Goal: Transaction & Acquisition: Book appointment/travel/reservation

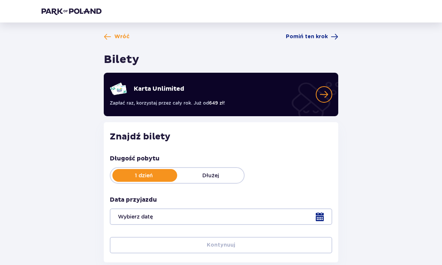
click at [220, 174] on p "Dłużej" at bounding box center [210, 174] width 67 height 7
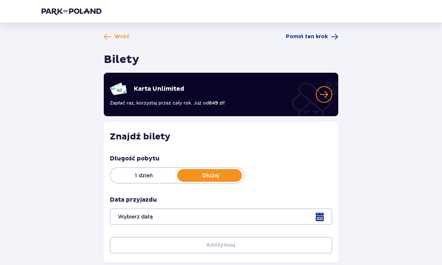
click at [319, 212] on div at bounding box center [221, 216] width 222 height 16
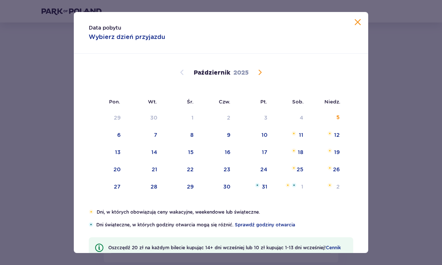
click at [255, 76] on span "Następny miesiąc" at bounding box center [259, 72] width 9 height 9
click at [262, 69] on span "Następny miesiąc" at bounding box center [259, 72] width 9 height 9
click at [295, 116] on img at bounding box center [293, 116] width 5 height 4
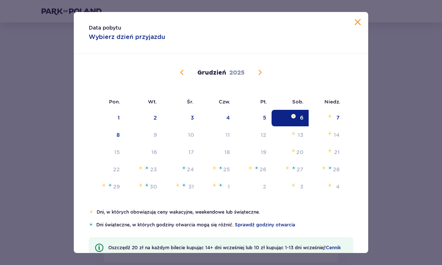
click at [300, 117] on div "6" at bounding box center [301, 117] width 3 height 7
type input "06.12.25"
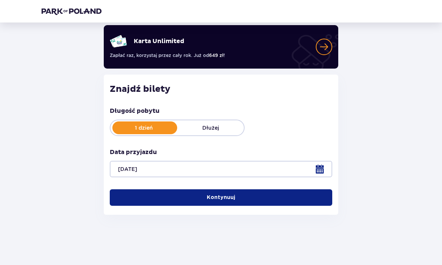
scroll to position [48, 0]
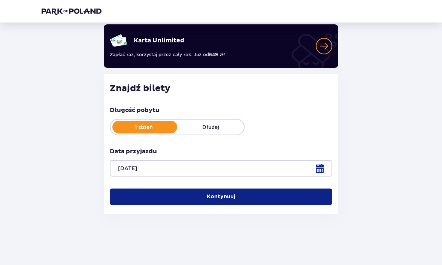
click at [229, 130] on p "Dłużej" at bounding box center [210, 126] width 67 height 7
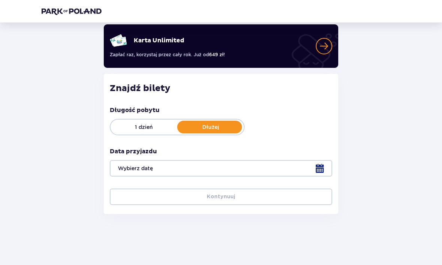
click at [319, 174] on div at bounding box center [221, 168] width 222 height 16
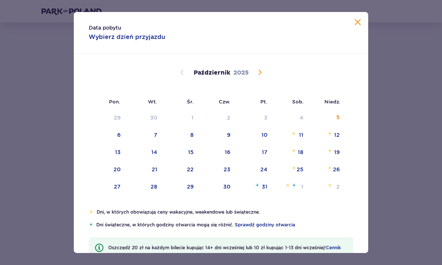
click at [257, 71] on span "Następny miesiąc" at bounding box center [259, 72] width 9 height 9
click at [295, 183] on img at bounding box center [292, 185] width 5 height 4
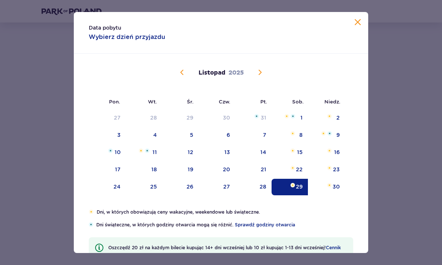
click at [337, 190] on div "30" at bounding box center [326, 187] width 37 height 16
type input "29.11.25 - 30.11.25"
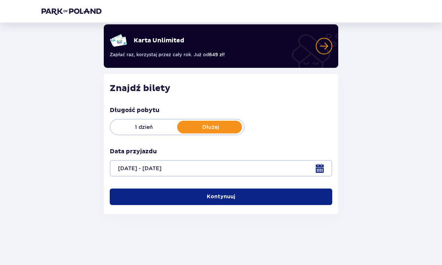
click at [301, 193] on button "Kontynuuj" at bounding box center [221, 196] width 222 height 16
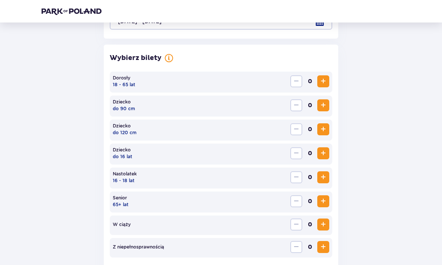
scroll to position [195, 0]
click at [322, 78] on span "Zwiększ" at bounding box center [323, 81] width 9 height 9
click at [321, 178] on span "Zwiększ" at bounding box center [323, 177] width 9 height 9
click at [323, 156] on span "Zwiększ" at bounding box center [323, 153] width 9 height 9
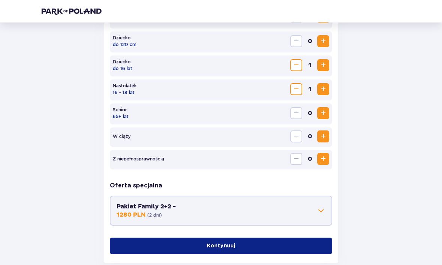
scroll to position [301, 0]
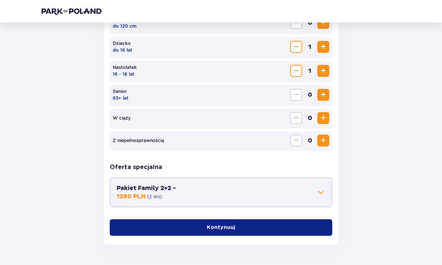
click at [241, 229] on button "Kontynuuj" at bounding box center [221, 227] width 222 height 16
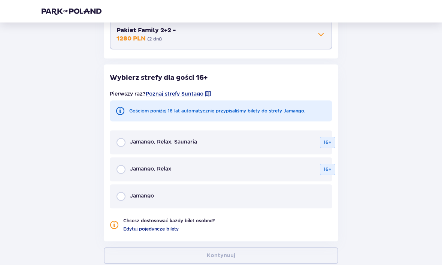
scroll to position [478, 0]
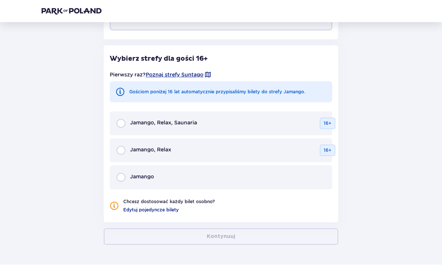
click at [168, 210] on span "Edytuj pojedyncze bilety" at bounding box center [150, 210] width 55 height 7
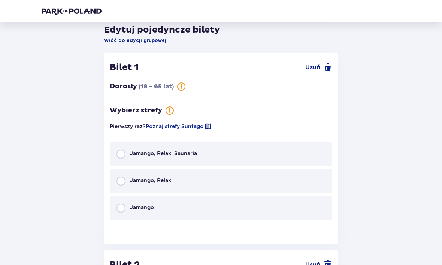
scroll to position [508, 0]
click at [117, 159] on div "Jamango, Relax, Saunaria" at bounding box center [221, 154] width 222 height 24
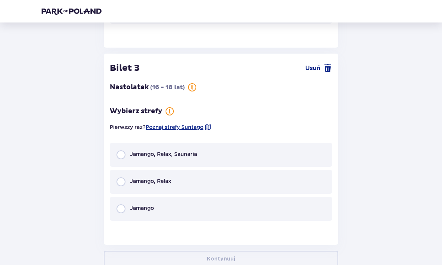
scroll to position [1017, 0]
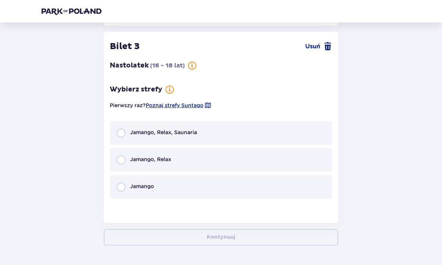
click at [122, 137] on input "radio" at bounding box center [120, 133] width 9 height 9
radio input "true"
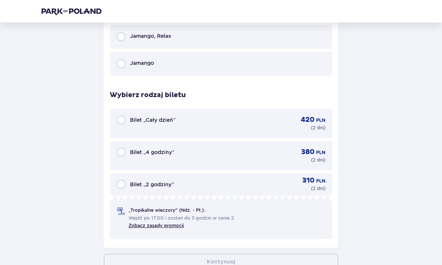
scroll to position [1164, 0]
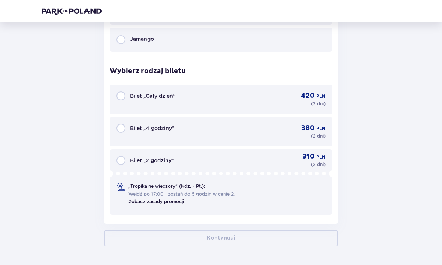
click at [122, 132] on input "radio" at bounding box center [120, 128] width 9 height 9
radio input "true"
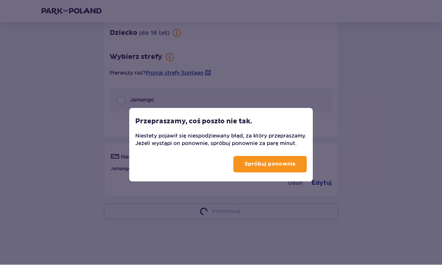
scroll to position [880, 0]
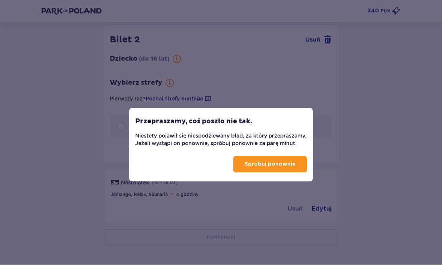
click at [291, 168] on p "Spróbuj ponownie" at bounding box center [270, 164] width 51 height 7
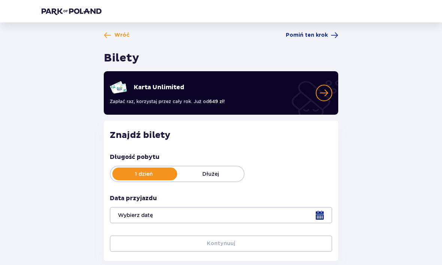
scroll to position [23, 0]
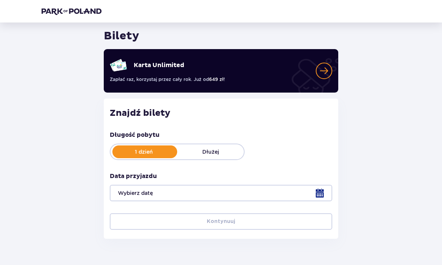
click at [320, 191] on div at bounding box center [221, 193] width 222 height 16
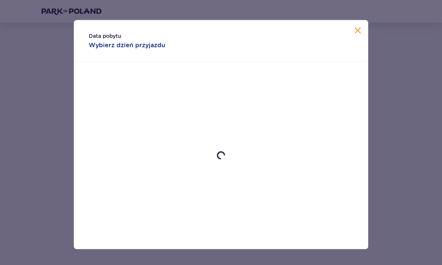
scroll to position [23, 0]
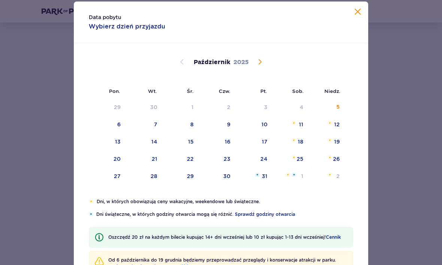
click at [355, 16] on span "Zamknij" at bounding box center [357, 11] width 9 height 9
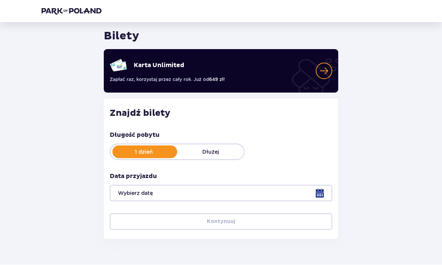
click at [228, 149] on p "Dłużej" at bounding box center [210, 151] width 67 height 7
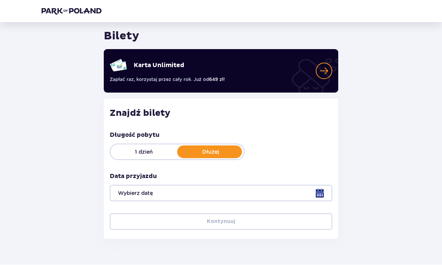
click at [325, 194] on div at bounding box center [221, 193] width 222 height 16
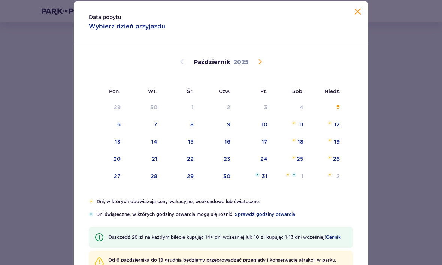
click at [300, 163] on div "25" at bounding box center [300, 158] width 7 height 7
click at [339, 163] on div "26" at bounding box center [336, 158] width 7 height 7
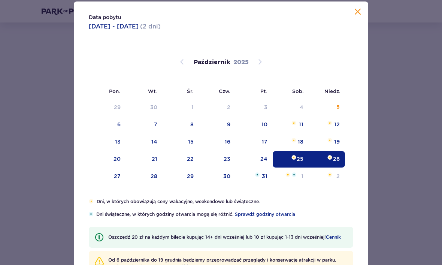
type input "[DATE] - [DATE]"
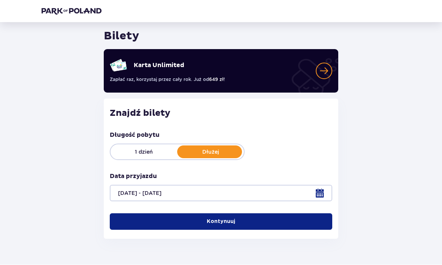
click at [324, 218] on button "Kontynuuj" at bounding box center [221, 221] width 222 height 16
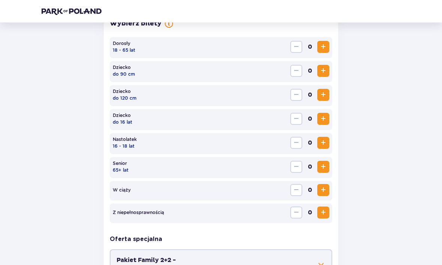
scroll to position [231, 0]
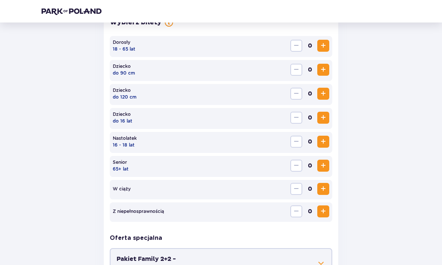
click at [329, 42] on button "Zwiększ" at bounding box center [323, 46] width 12 height 12
click at [322, 142] on span "Zwiększ" at bounding box center [323, 141] width 9 height 9
click at [324, 115] on span "Zwiększ" at bounding box center [323, 117] width 9 height 9
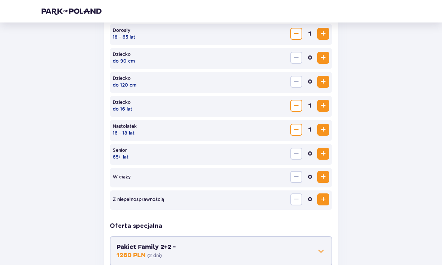
scroll to position [301, 0]
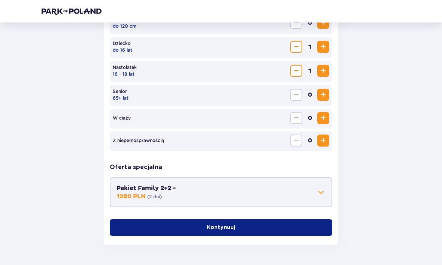
click at [293, 187] on button "Pakiet Family 2+2 - 1280 PLN ( 2 dni )" at bounding box center [220, 192] width 209 height 16
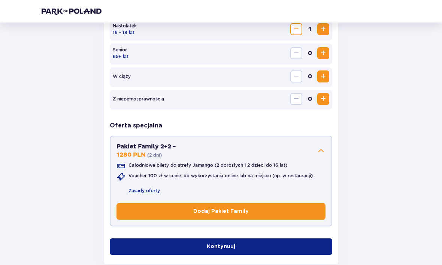
scroll to position [348, 0]
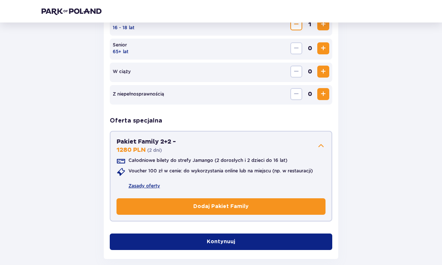
click at [240, 208] on p "Dodaj Pakiet Family" at bounding box center [220, 206] width 55 height 7
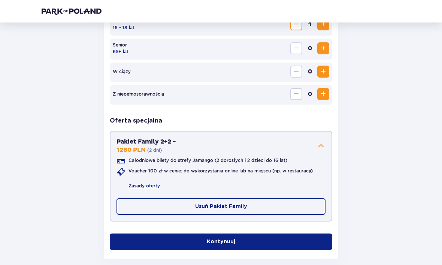
click at [283, 243] on button "Kontynuuj" at bounding box center [221, 241] width 222 height 16
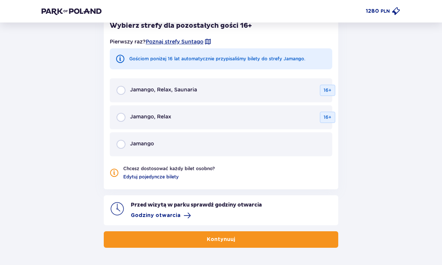
scroll to position [790, 0]
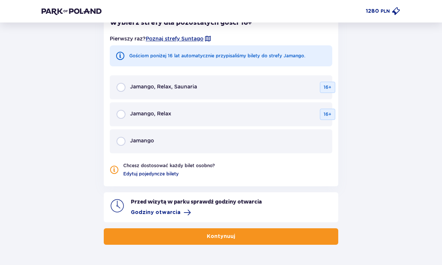
click at [120, 92] on input "radio" at bounding box center [120, 87] width 9 height 9
radio input "true"
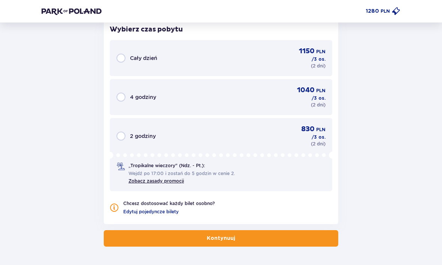
scroll to position [968, 0]
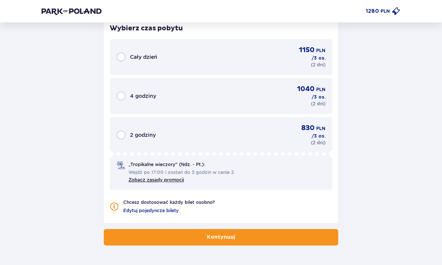
click at [318, 241] on button "Kontynuuj" at bounding box center [221, 237] width 234 height 16
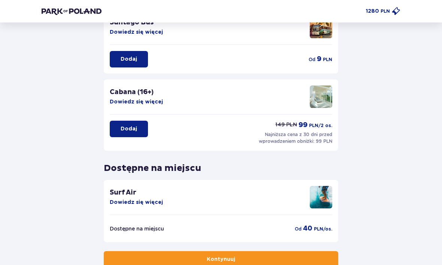
scroll to position [162, 0]
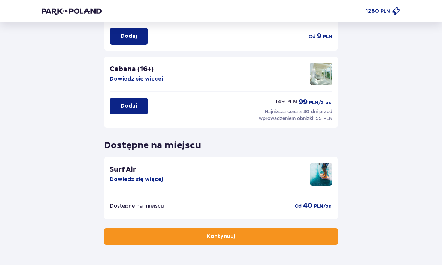
click at [297, 239] on button "Kontynuuj" at bounding box center [221, 236] width 234 height 16
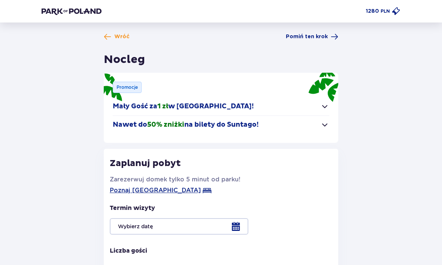
click at [327, 106] on span "button" at bounding box center [324, 106] width 9 height 9
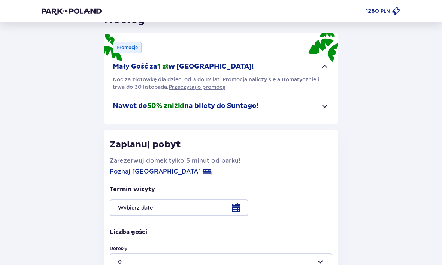
scroll to position [40, 0]
click at [328, 106] on span "button" at bounding box center [324, 105] width 9 height 9
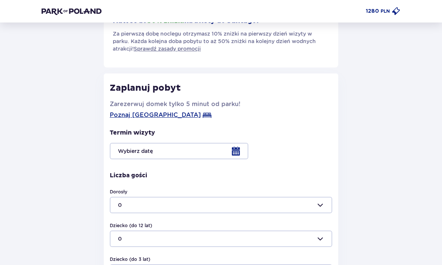
scroll to position [104, 0]
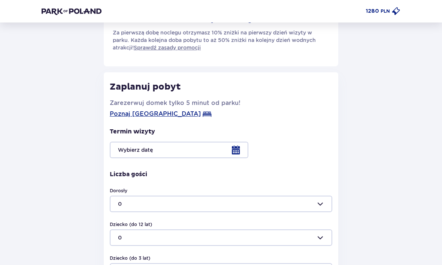
click at [177, 117] on span "Poznaj [GEOGRAPHIC_DATA]" at bounding box center [155, 114] width 91 height 9
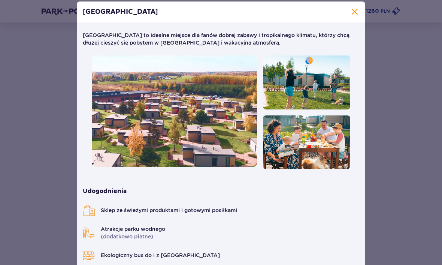
click at [355, 16] on span "Zamknij" at bounding box center [354, 11] width 9 height 9
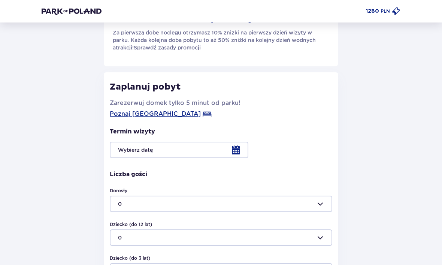
click at [238, 150] on div at bounding box center [221, 150] width 222 height 16
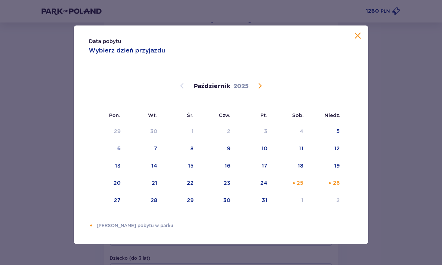
click at [300, 186] on div "25" at bounding box center [300, 182] width 7 height 7
click at [341, 191] on div "26" at bounding box center [327, 183] width 36 height 16
type input "[DATE] - [DATE]"
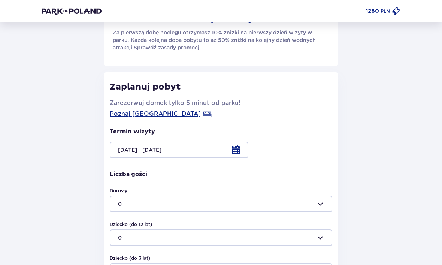
click at [319, 201] on div at bounding box center [221, 203] width 222 height 16
click at [121, 163] on div "2" at bounding box center [221, 160] width 206 height 7
type input "2"
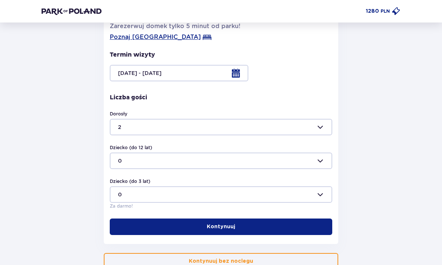
scroll to position [183, 0]
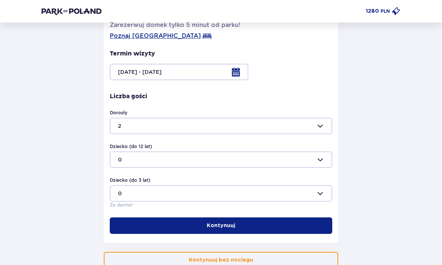
click at [321, 159] on div at bounding box center [221, 159] width 222 height 16
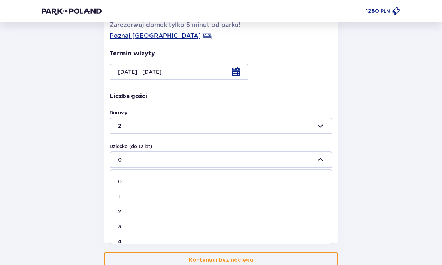
click at [122, 193] on div "1" at bounding box center [221, 195] width 206 height 7
type input "1"
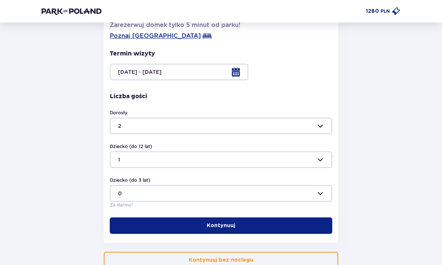
click at [225, 231] on button "Kontynuuj" at bounding box center [221, 225] width 222 height 16
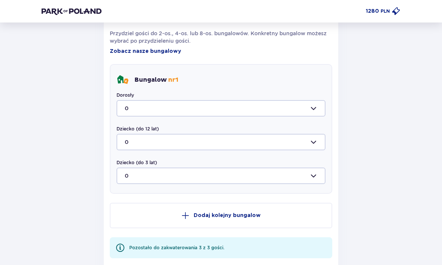
scroll to position [427, 0]
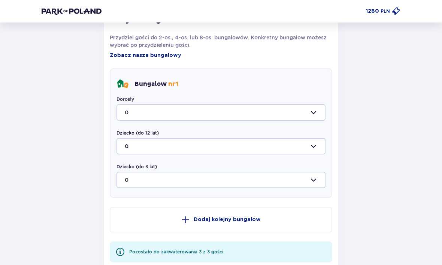
click at [314, 109] on div at bounding box center [220, 112] width 209 height 16
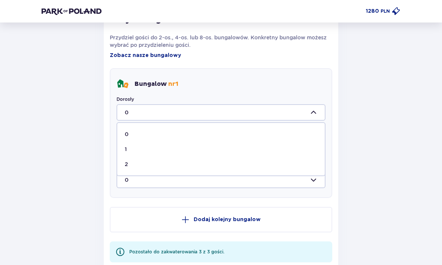
click at [133, 165] on div "2" at bounding box center [221, 163] width 192 height 7
type input "2"
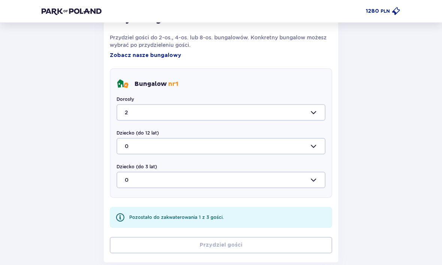
click at [317, 145] on div at bounding box center [220, 146] width 209 height 16
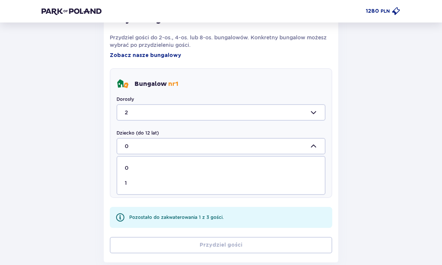
click at [132, 184] on div "1" at bounding box center [221, 182] width 192 height 7
type input "1"
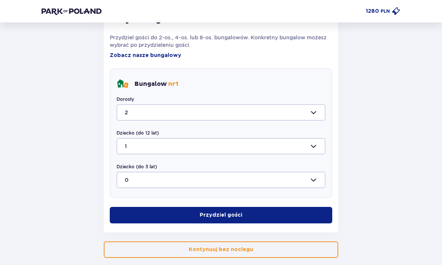
click at [255, 218] on button "Przydziel gości" at bounding box center [221, 215] width 222 height 16
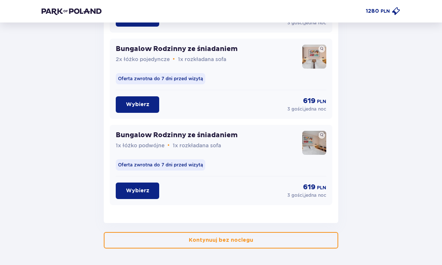
scroll to position [1238, 0]
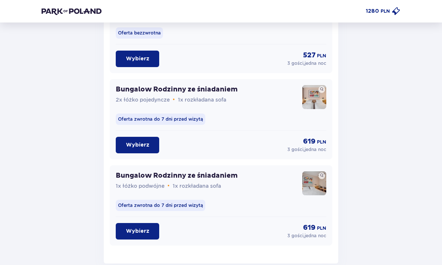
click at [131, 149] on button "Wybierz" at bounding box center [137, 145] width 43 height 16
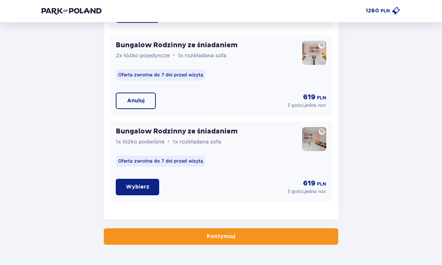
click at [231, 240] on p "Kontynuuj" at bounding box center [221, 236] width 28 height 7
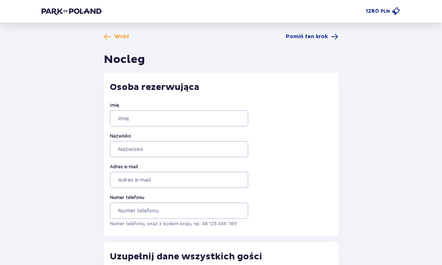
click at [316, 34] on span "Pomiń ten krok" at bounding box center [307, 36] width 42 height 7
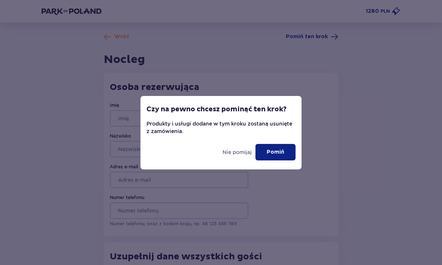
click at [234, 151] on p "Nie pomijaj" at bounding box center [236, 151] width 29 height 7
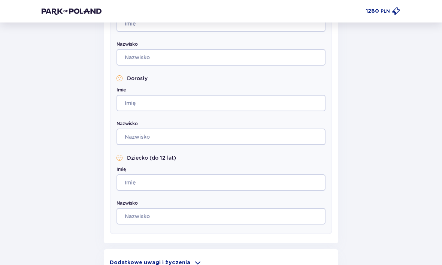
scroll to position [363, 0]
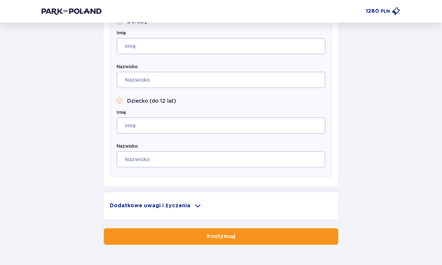
click at [318, 239] on button "Kontynuuj" at bounding box center [221, 236] width 234 height 16
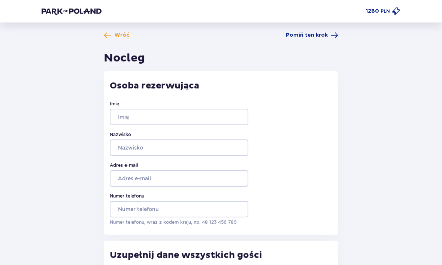
scroll to position [0, 0]
